Goal: Answer question/provide support: Share knowledge or assist other users

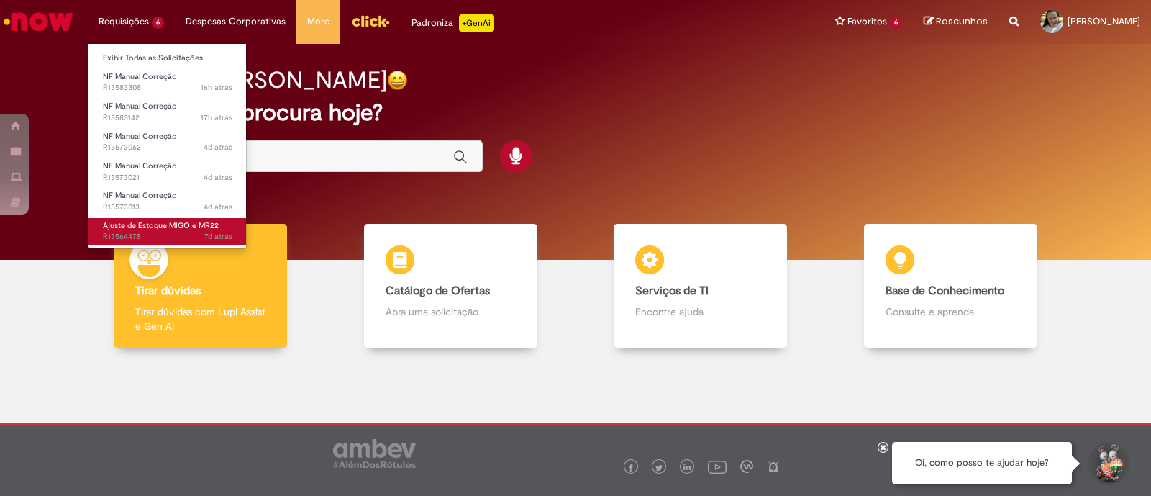
click at [173, 228] on span "Ajuste de Estoque MIGO e MR22" at bounding box center [161, 225] width 116 height 11
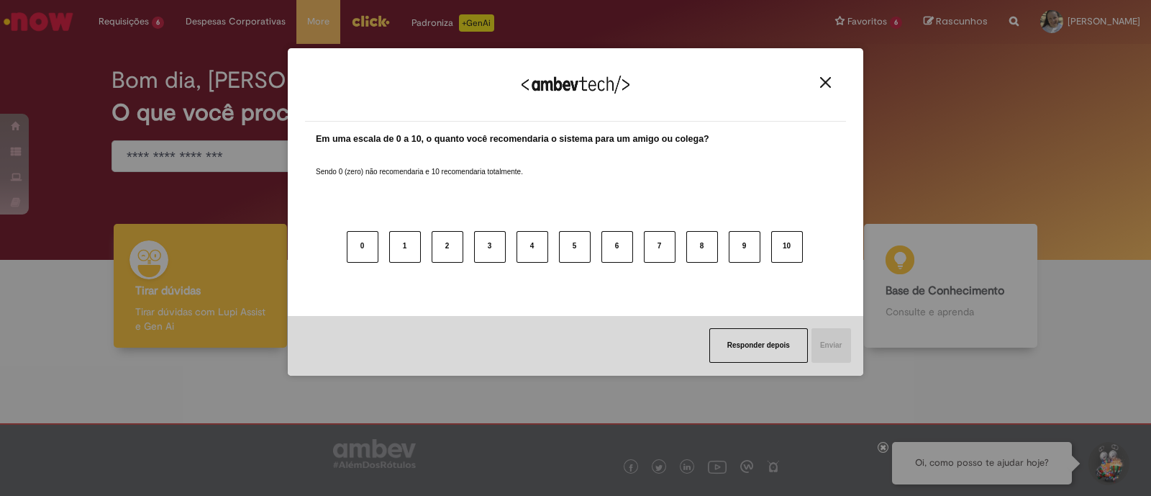
click at [825, 81] on img "Close" at bounding box center [825, 82] width 11 height 11
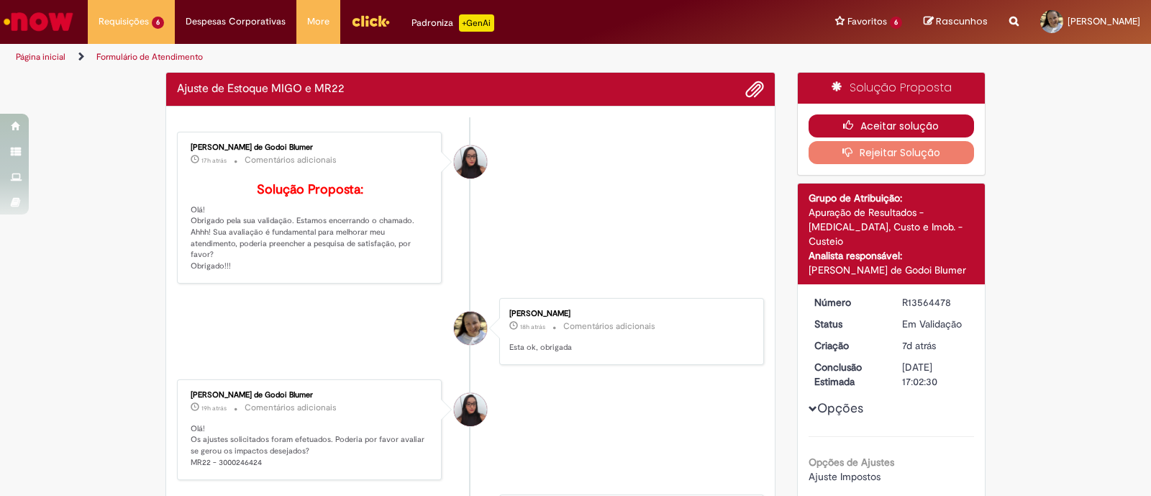
click at [846, 124] on icon "button" at bounding box center [851, 125] width 17 height 10
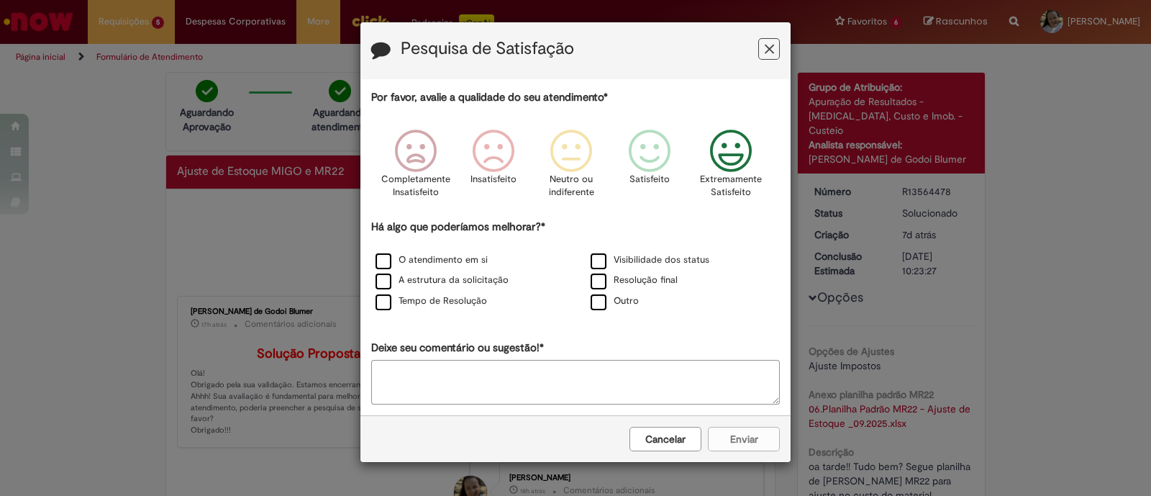
click at [723, 158] on icon "Feedback" at bounding box center [732, 151] width 54 height 43
click at [396, 253] on label "O atendimento em si" at bounding box center [432, 260] width 112 height 14
click at [736, 432] on button "Enviar" at bounding box center [744, 439] width 72 height 24
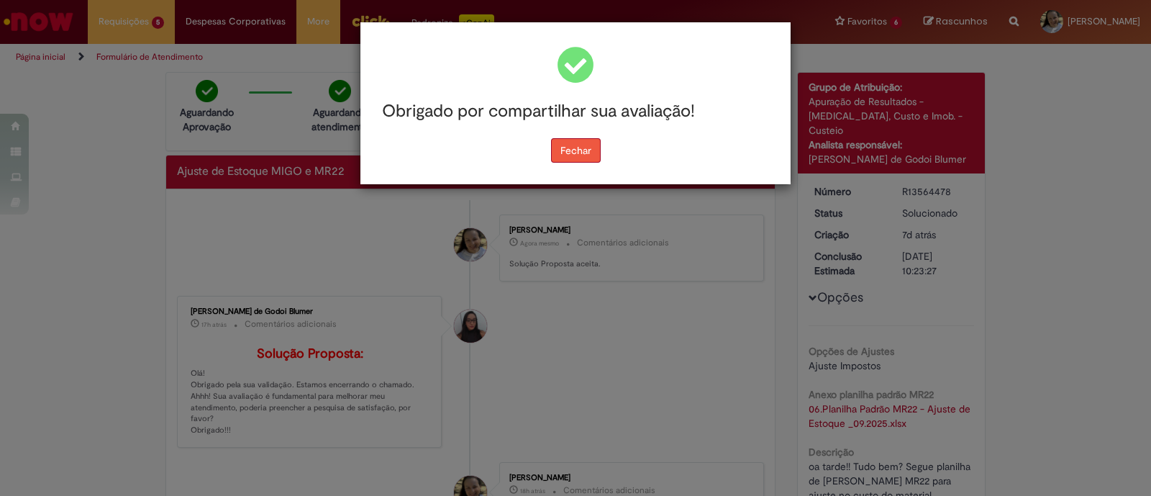
click at [579, 154] on button "Fechar" at bounding box center [576, 150] width 50 height 24
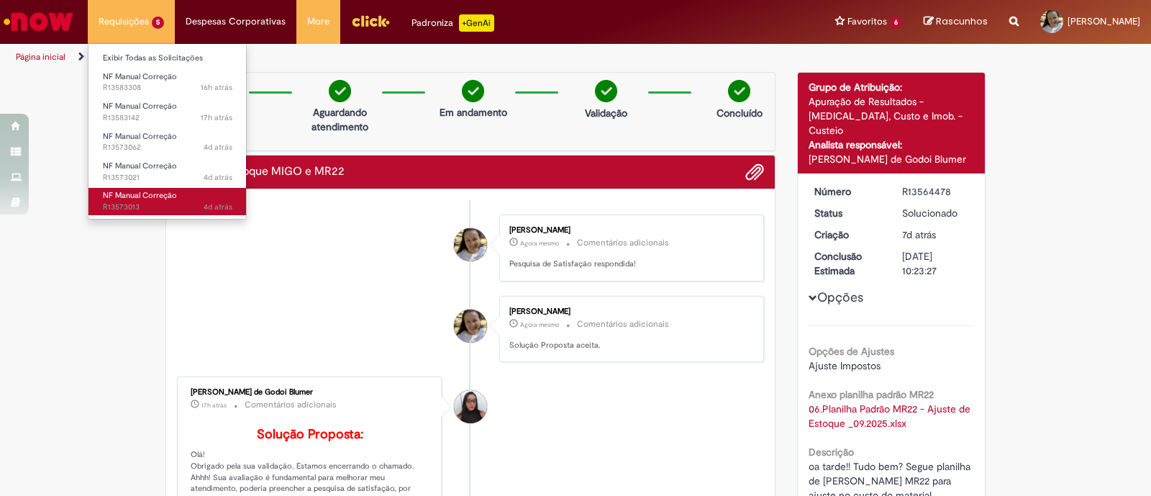
click at [136, 196] on span "NF Manual Correção" at bounding box center [140, 195] width 74 height 11
click at [148, 196] on span "NF Manual Correção" at bounding box center [140, 195] width 74 height 11
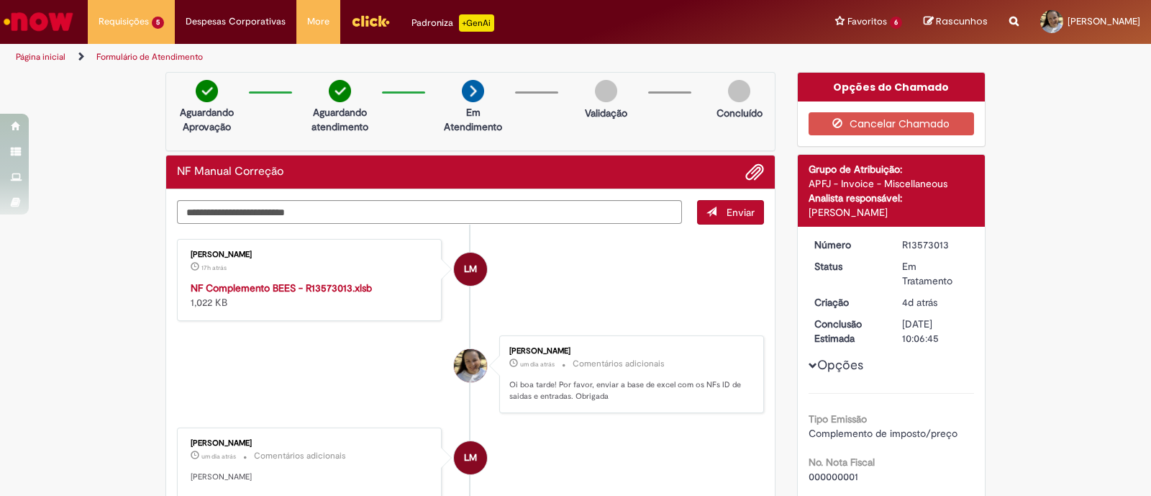
click at [292, 281] on strong "NF Complemento BEES - R13573013.xlsb" at bounding box center [281, 287] width 181 height 13
click at [231, 200] on textarea "Digite sua mensagem aqui..." at bounding box center [429, 212] width 505 height 24
type textarea "**********"
click at [737, 203] on button "Enviar" at bounding box center [730, 212] width 67 height 24
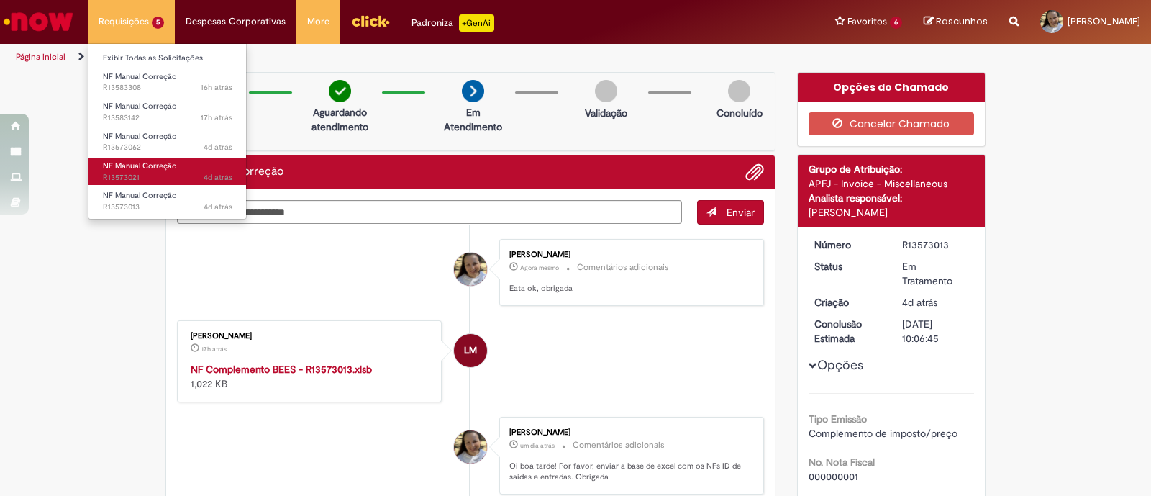
click at [152, 182] on span "4d atrás 4 dias atrás R13573021" at bounding box center [168, 178] width 130 height 12
click at [143, 171] on link "NF Manual Correção 4d atrás 4 dias atrás R13573021" at bounding box center [168, 171] width 158 height 27
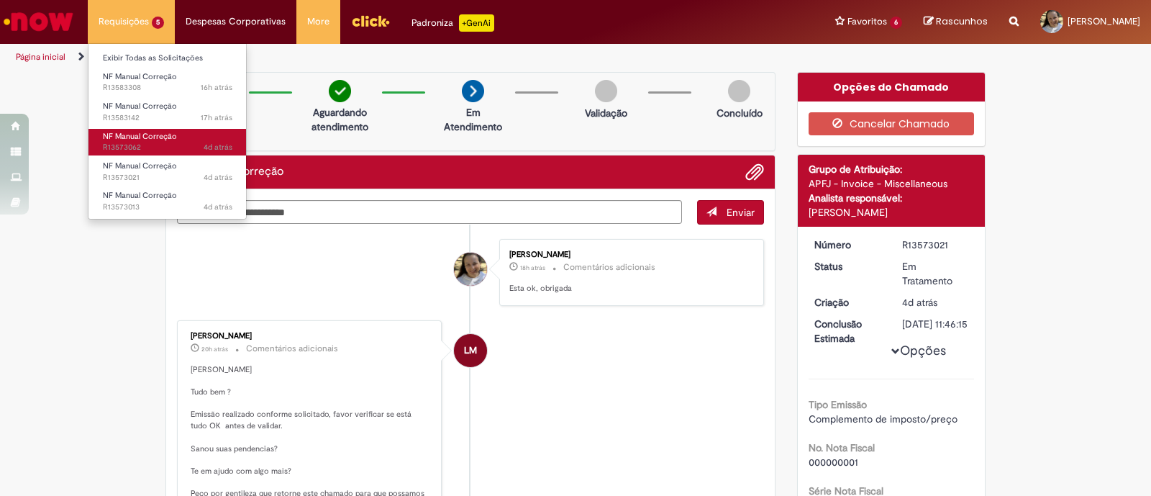
click at [144, 133] on span "NF Manual Correção" at bounding box center [140, 136] width 74 height 11
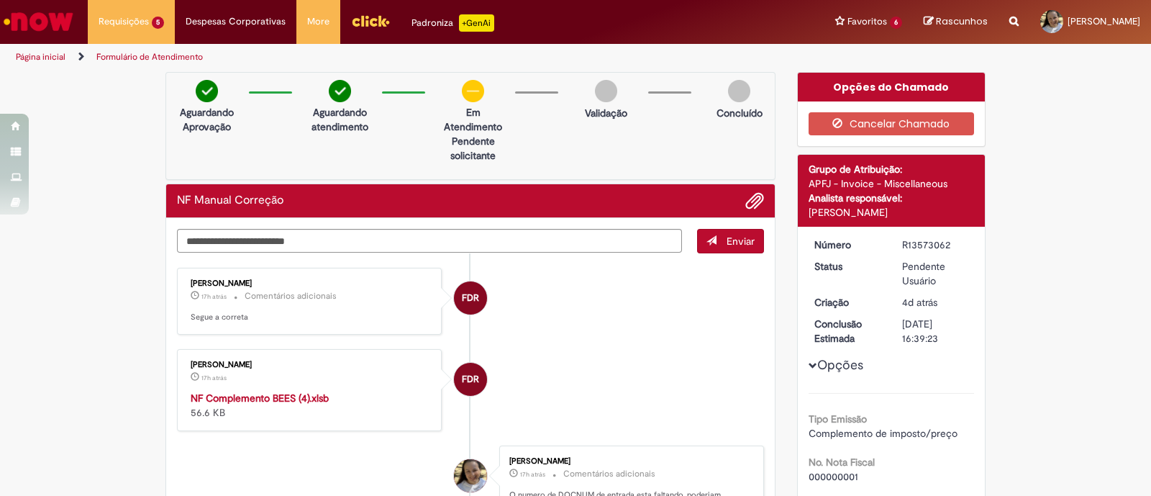
click at [242, 394] on strong "NF Complemento BEES (4).xlsb" at bounding box center [260, 398] width 138 height 13
click at [265, 240] on textarea "Digite sua mensagem aqui..." at bounding box center [429, 241] width 505 height 24
type textarea "**********"
click at [716, 244] on button "Enviar" at bounding box center [730, 241] width 67 height 24
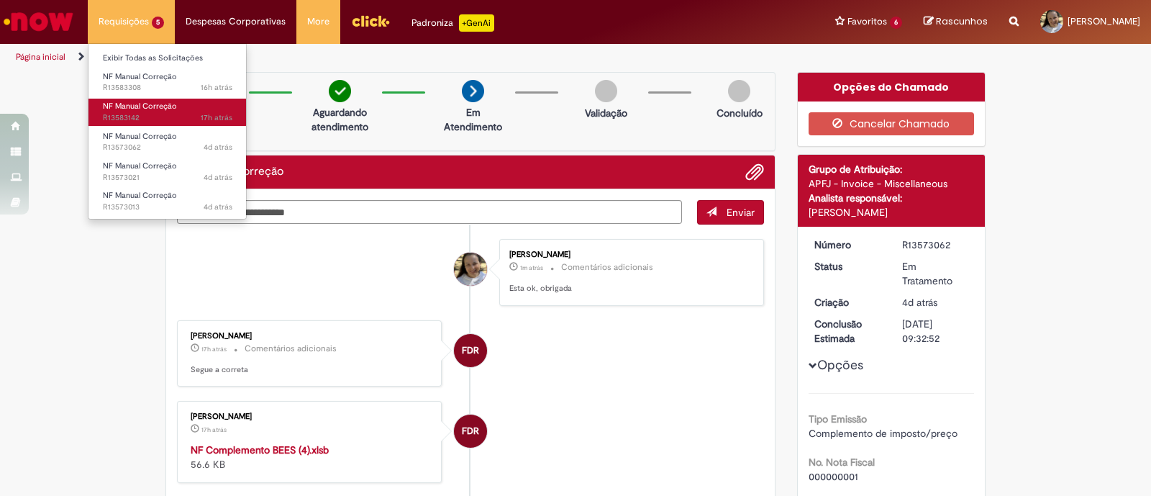
click at [144, 117] on span "17h atrás 17 horas atrás R13583142" at bounding box center [168, 118] width 130 height 12
click at [140, 108] on span "NF Manual Correção" at bounding box center [140, 106] width 74 height 11
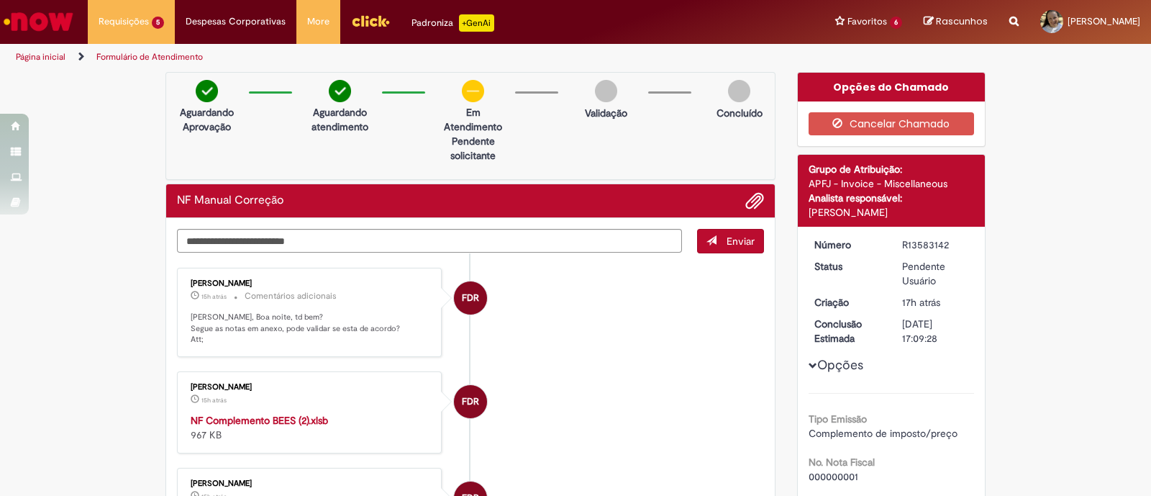
click at [216, 422] on strong "NF Complemento BEES (2).xlsb" at bounding box center [259, 420] width 137 height 13
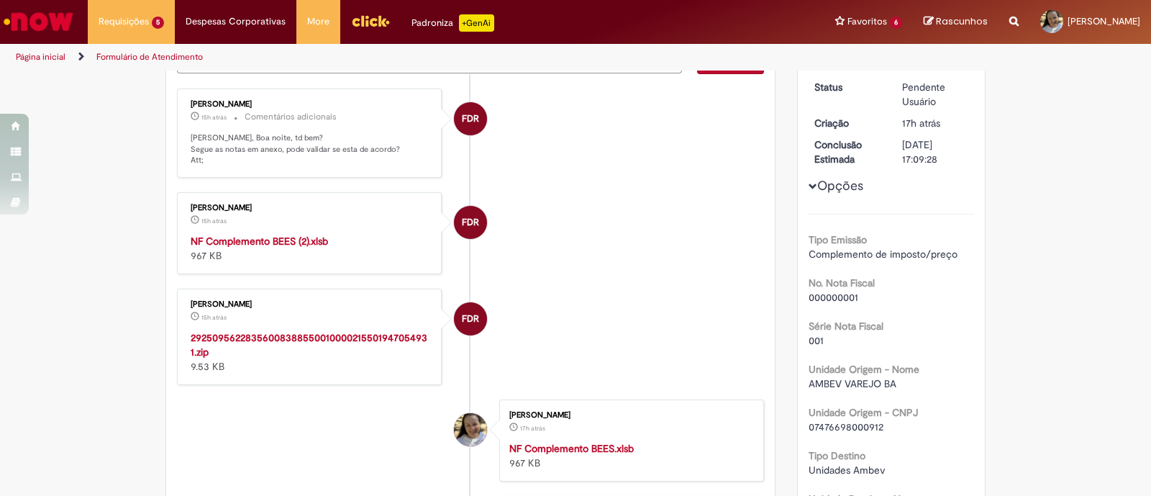
click at [248, 331] on strong "29250956228356008388550010000215501947054931.zip" at bounding box center [309, 344] width 237 height 27
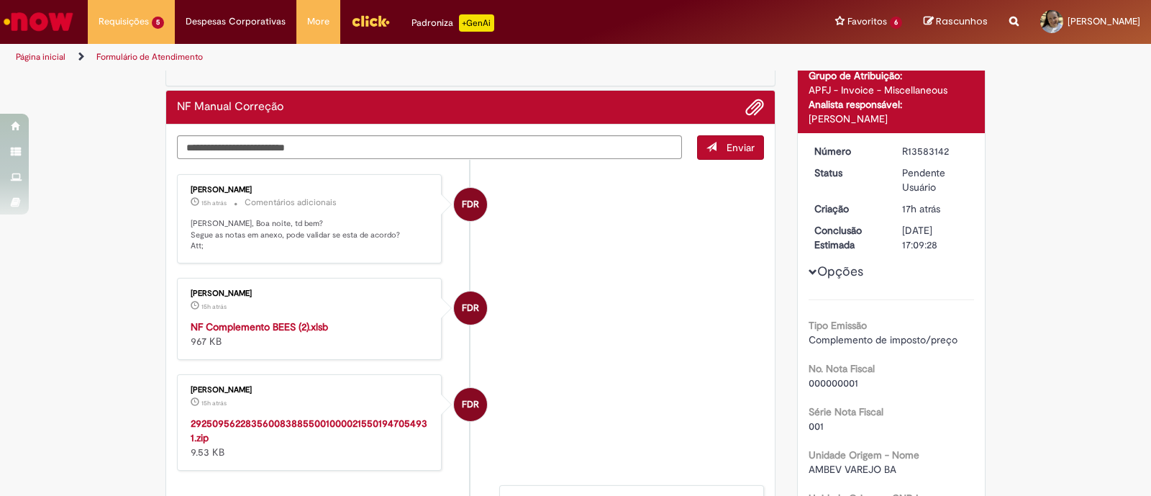
scroll to position [0, 0]
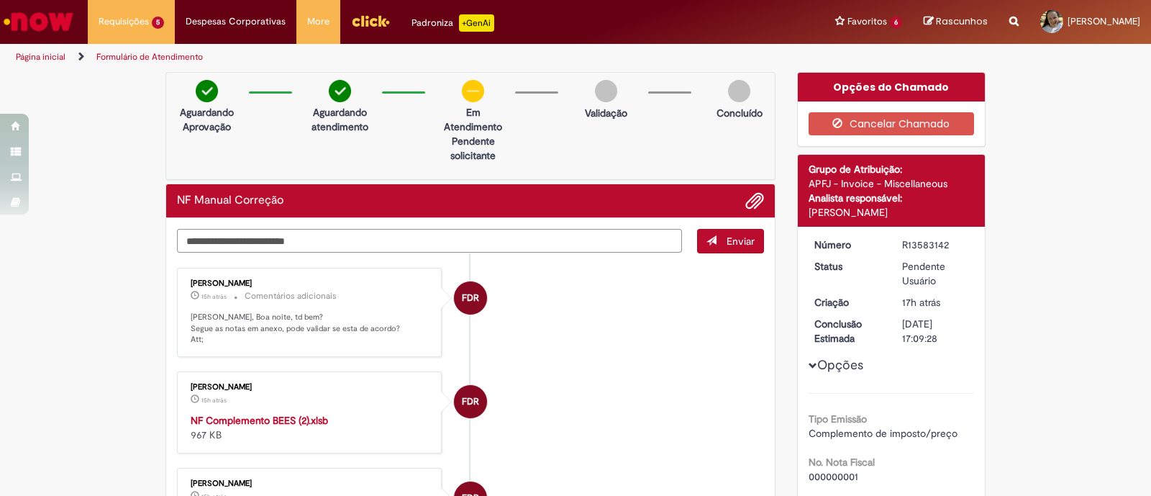
click at [247, 236] on textarea "Digite sua mensagem aqui..." at bounding box center [429, 241] width 505 height 24
type textarea "**********"
click at [739, 239] on span "Enviar" at bounding box center [741, 241] width 28 height 13
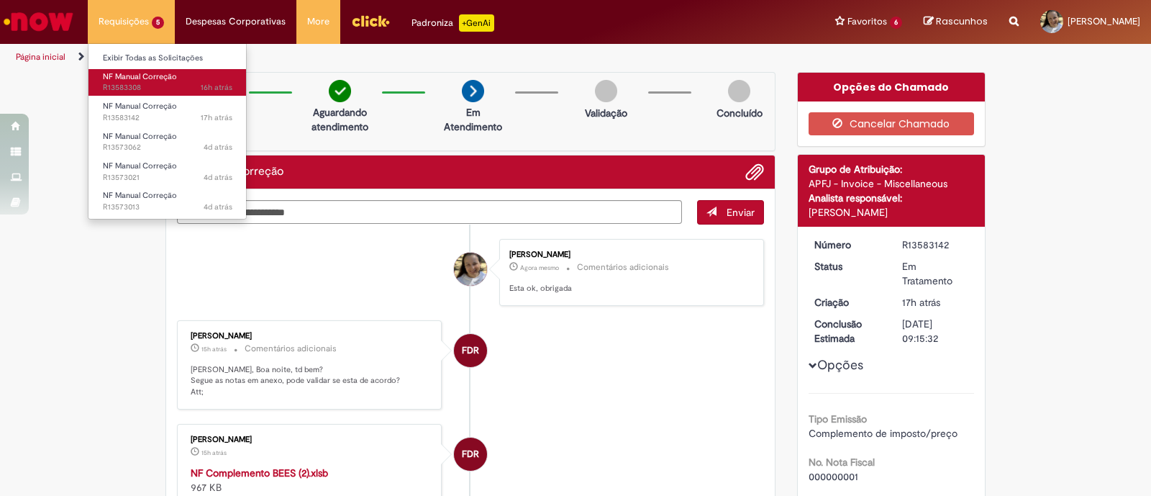
click at [144, 81] on link "NF Manual Correção 16h atrás 16 horas atrás R13583308" at bounding box center [168, 82] width 158 height 27
